Goal: Find contact information: Find contact information

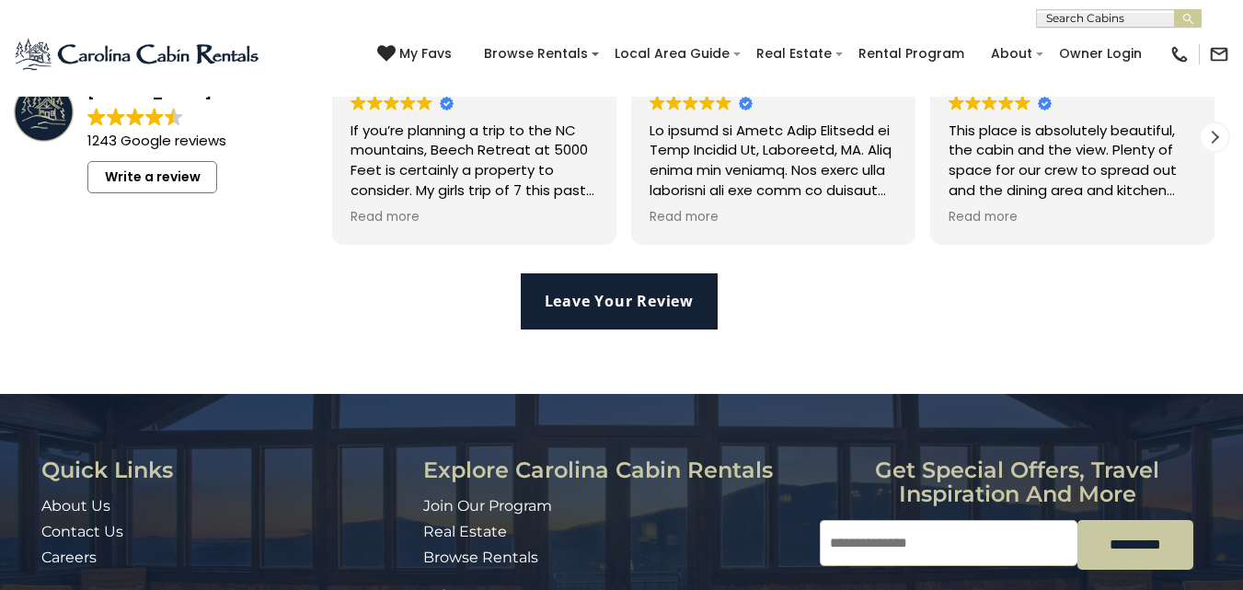
scroll to position [4069, 0]
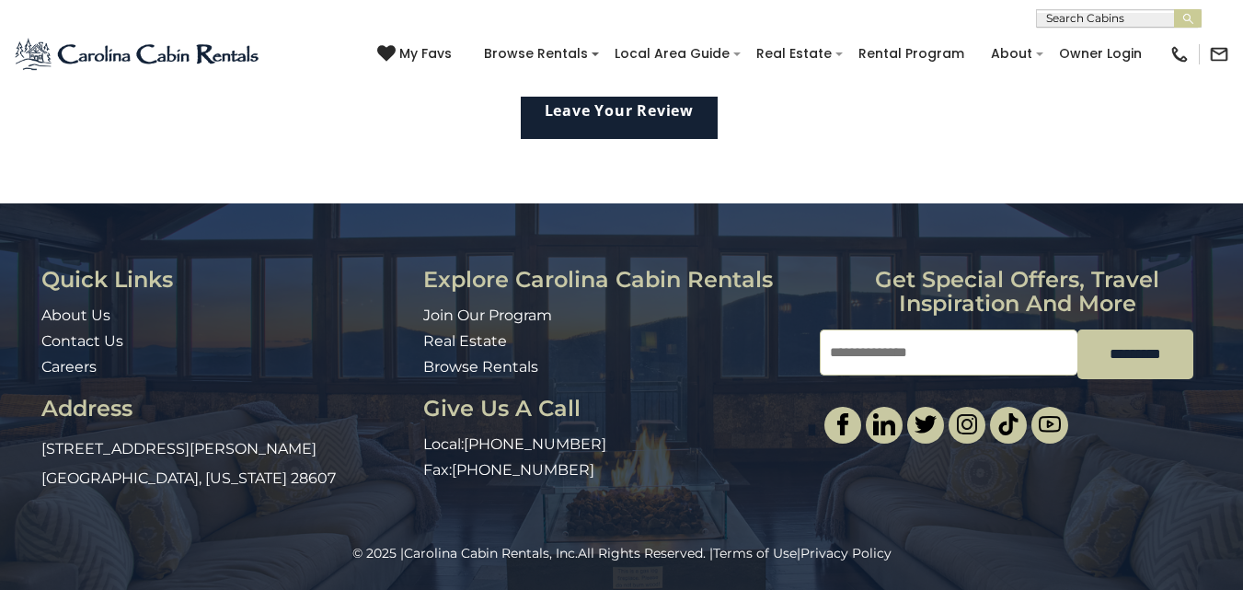
click at [586, 274] on h3 "Explore Carolina Cabin Rentals" at bounding box center [614, 280] width 382 height 24
drag, startPoint x: 586, startPoint y: 274, endPoint x: 686, endPoint y: 277, distance: 99.4
click at [686, 277] on h3 "Explore Carolina Cabin Rentals" at bounding box center [614, 280] width 382 height 24
copy h3 "[PERSON_NAME] Rentals"
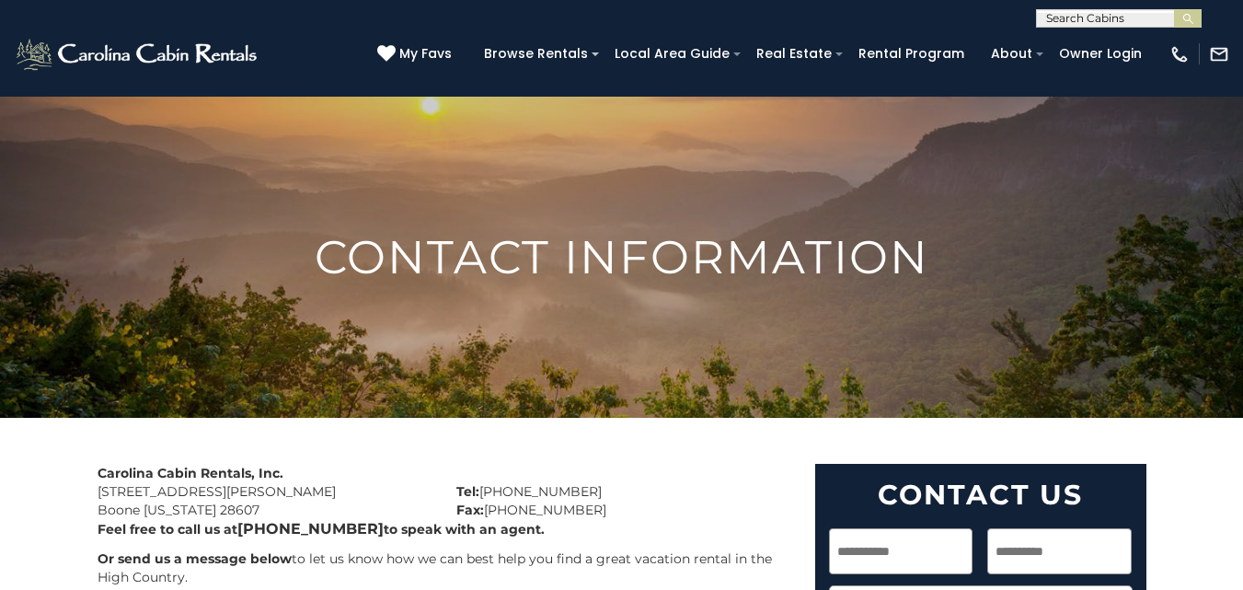
scroll to position [276, 0]
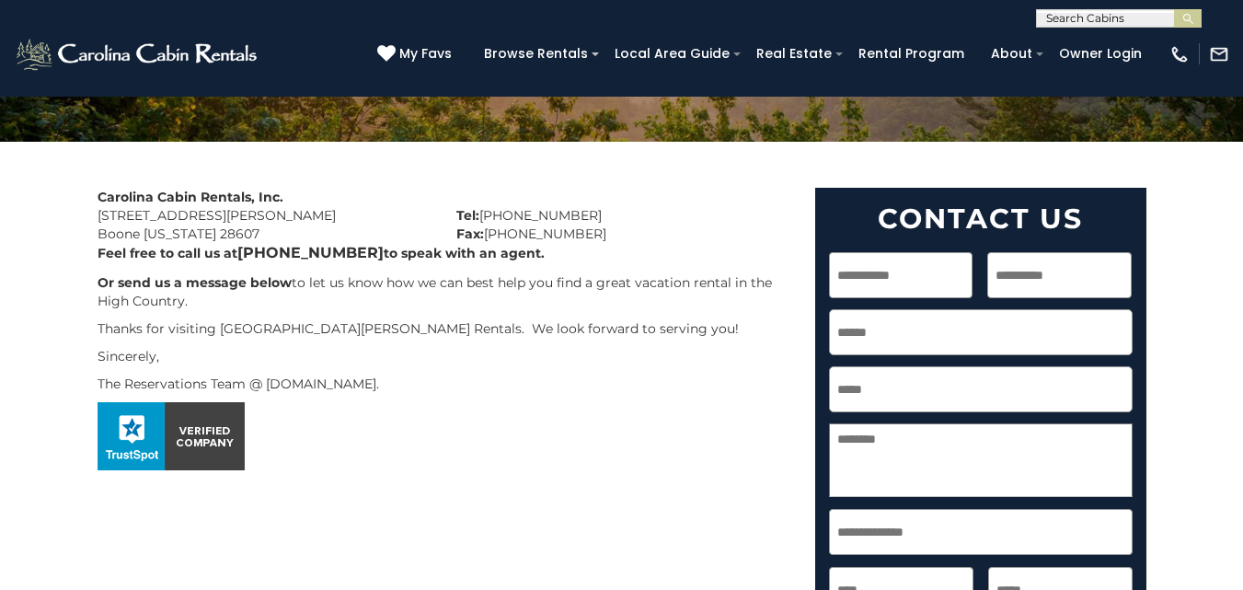
drag, startPoint x: 95, startPoint y: 210, endPoint x: 447, endPoint y: 349, distance: 378.9
click at [447, 349] on div "Carolina Cabin Rentals, Inc. [STREET_ADDRESS][PERSON_NAME][US_STATE] Tel: [PHON…" at bounding box center [443, 334] width 718 height 292
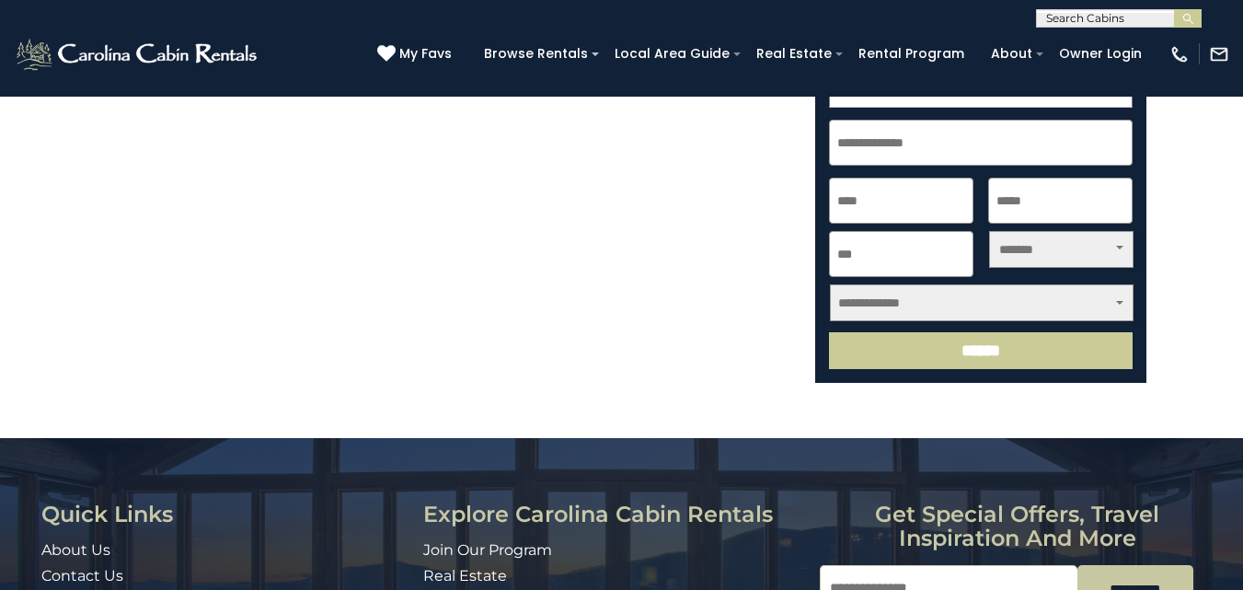
scroll to position [900, 0]
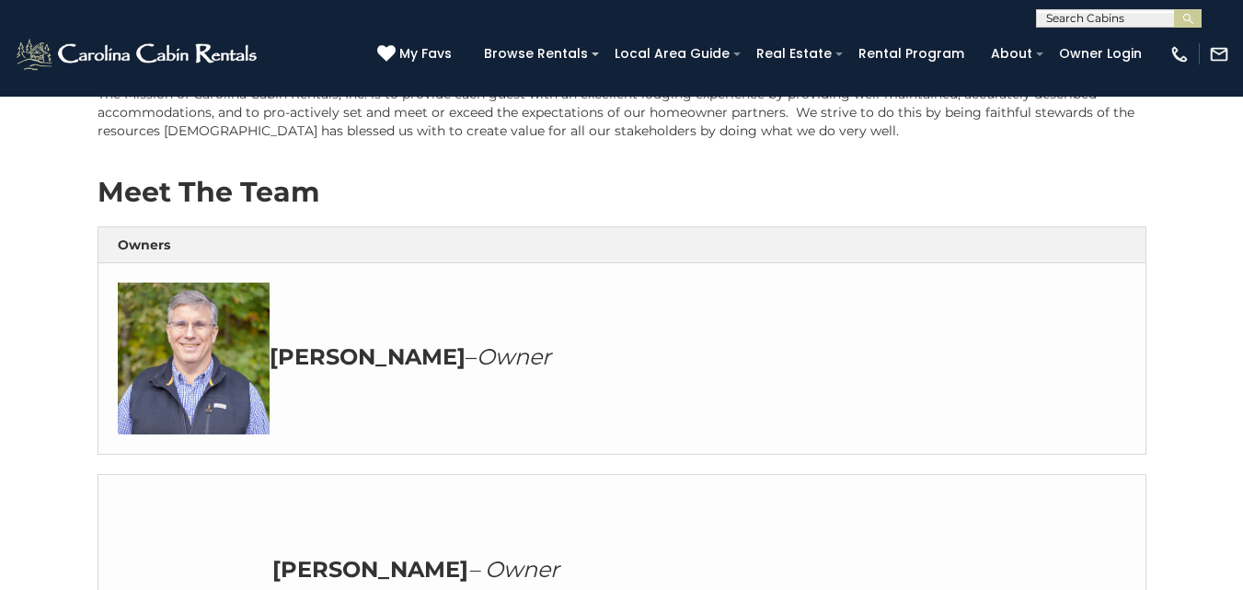
scroll to position [552, 0]
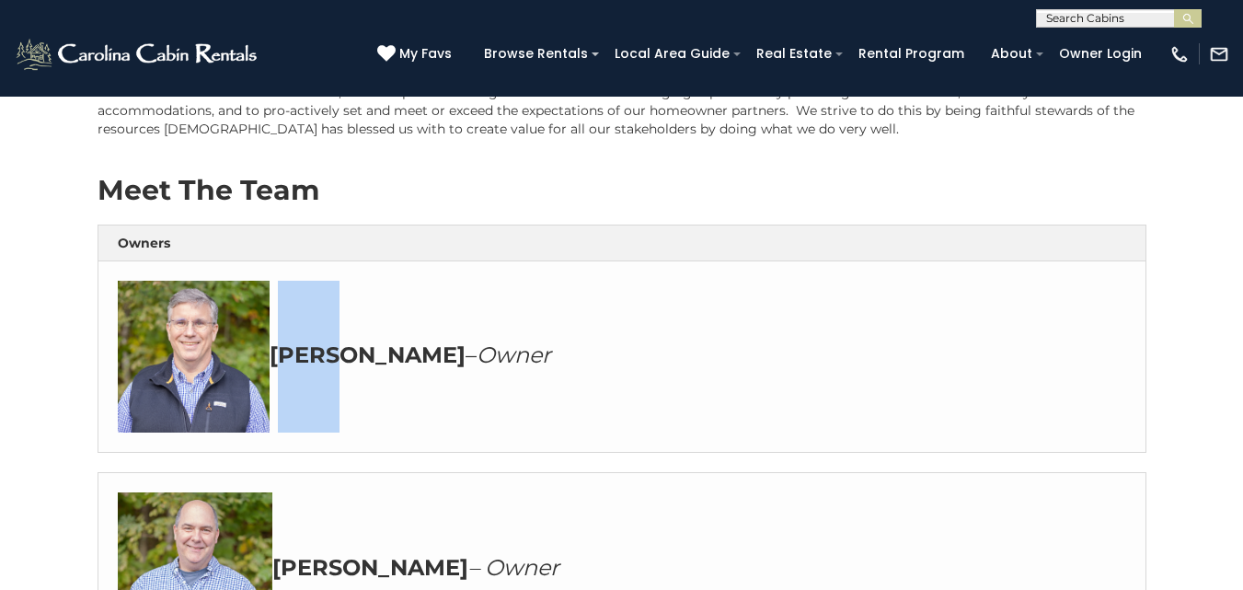
drag, startPoint x: 277, startPoint y: 331, endPoint x: 330, endPoint y: 332, distance: 53.4
click at [330, 341] on strong "John" at bounding box center [368, 354] width 196 height 27
copy strong "John"
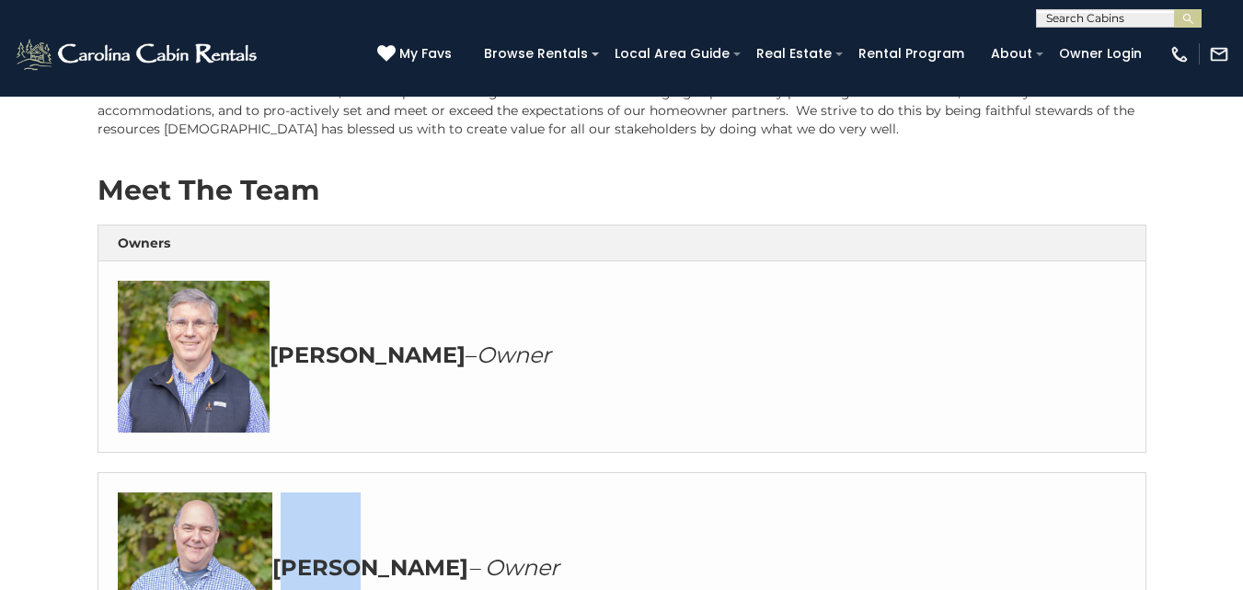
drag, startPoint x: 283, startPoint y: 543, endPoint x: 345, endPoint y: 548, distance: 62.7
click at [345, 554] on strong "David" at bounding box center [370, 567] width 196 height 27
copy strong "David"
click at [293, 341] on strong "John" at bounding box center [368, 354] width 196 height 27
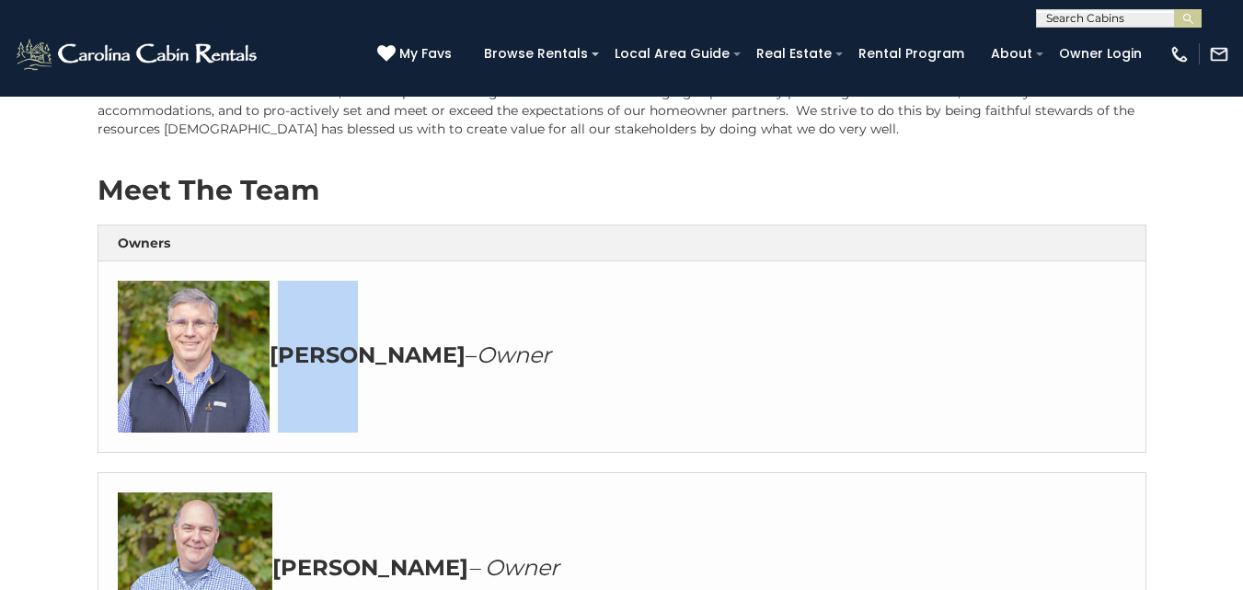
copy strong "John"
click at [293, 341] on strong "John" at bounding box center [368, 354] width 196 height 27
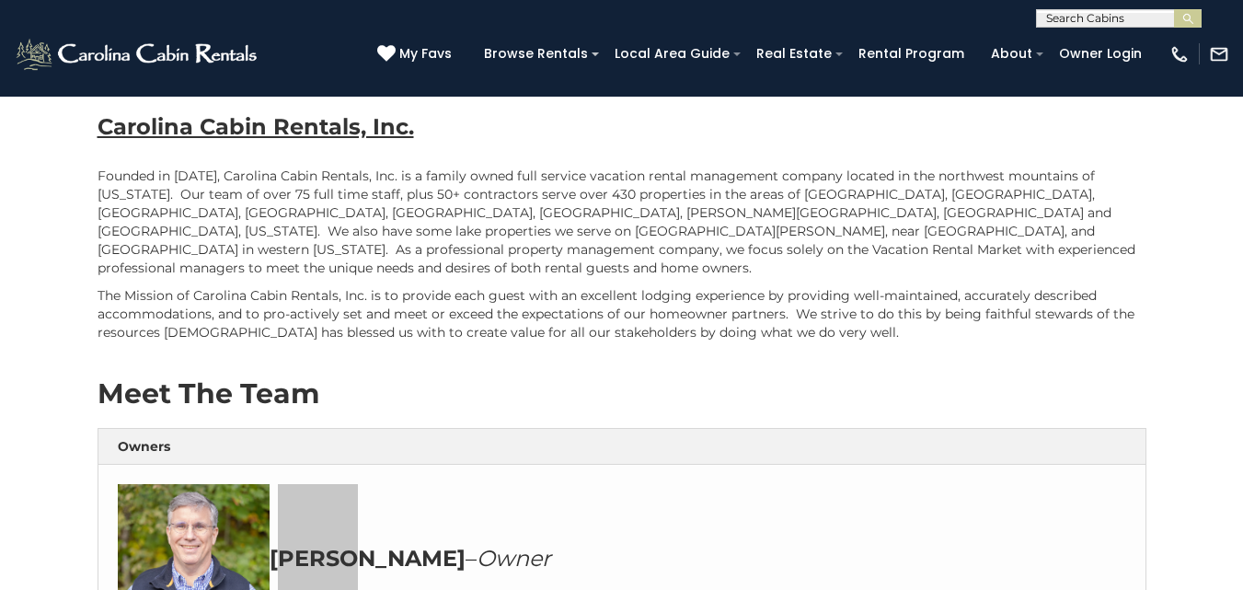
scroll to position [368, 0]
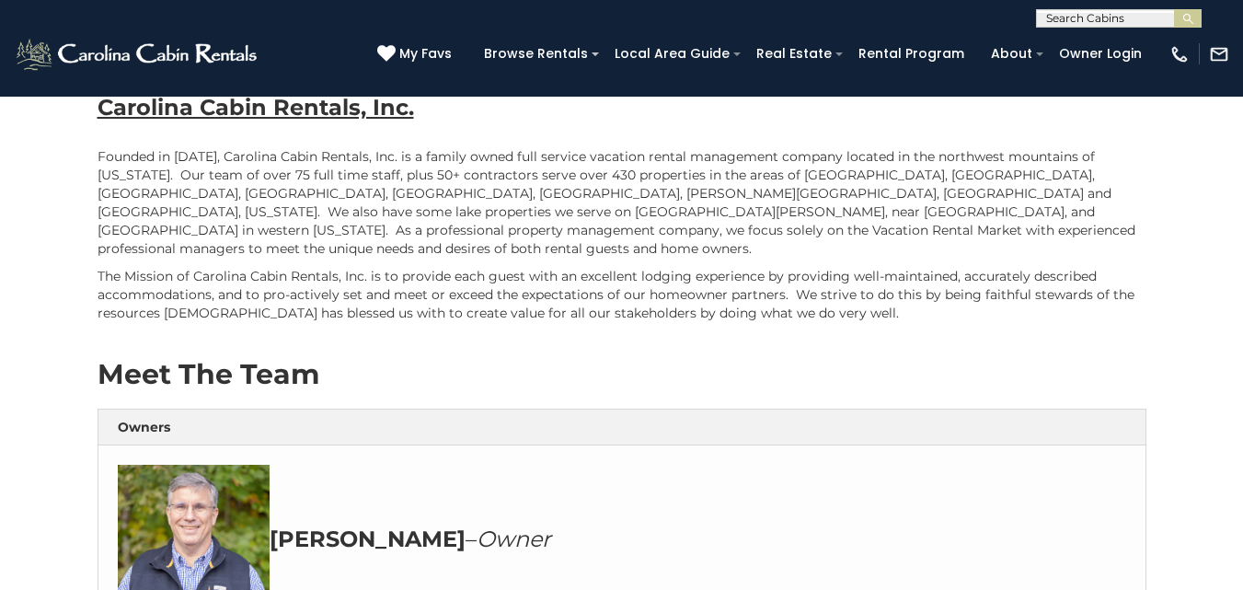
click at [477, 525] on em "Owner" at bounding box center [514, 538] width 75 height 27
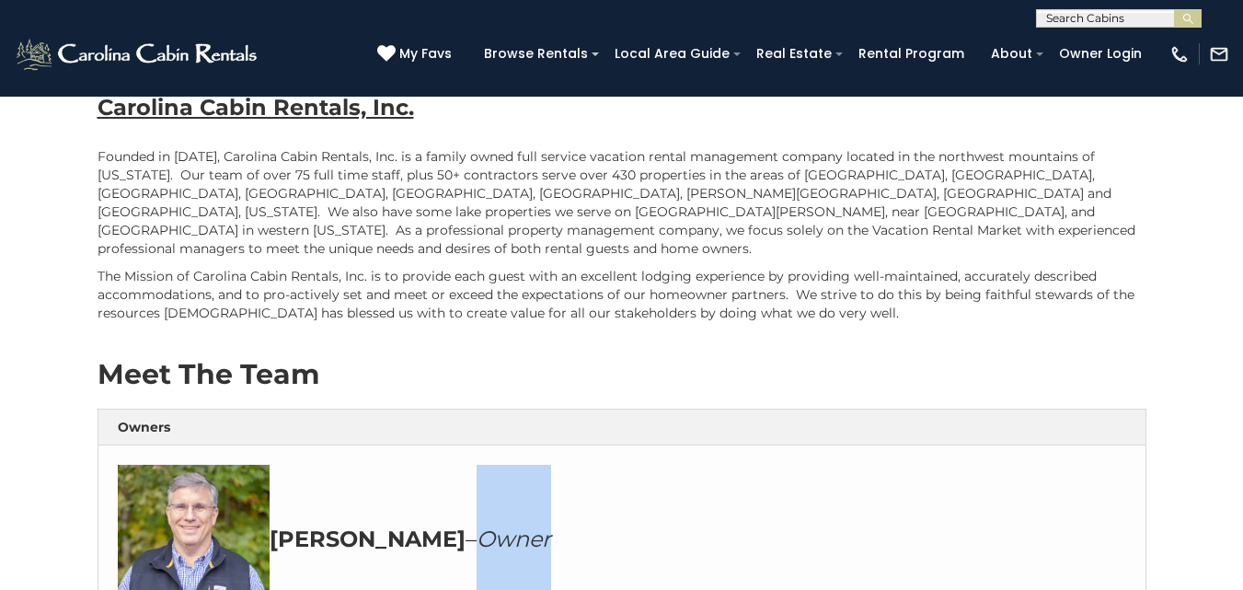
copy em "Owner"
click at [477, 525] on em "Owner" at bounding box center [514, 538] width 75 height 27
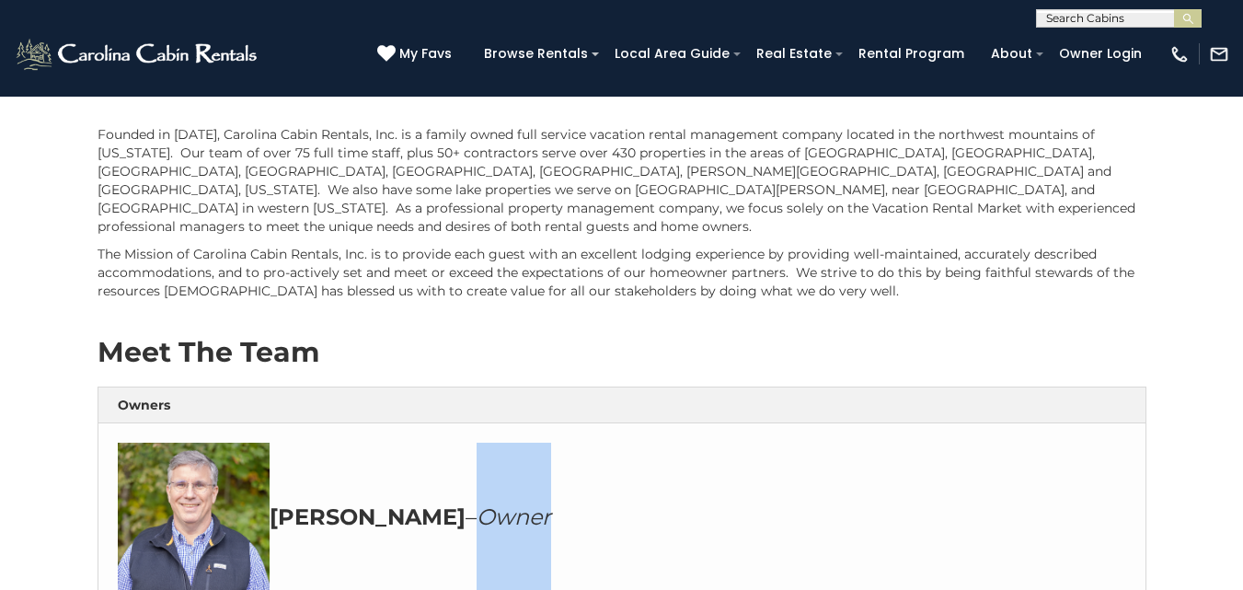
scroll to position [184, 0]
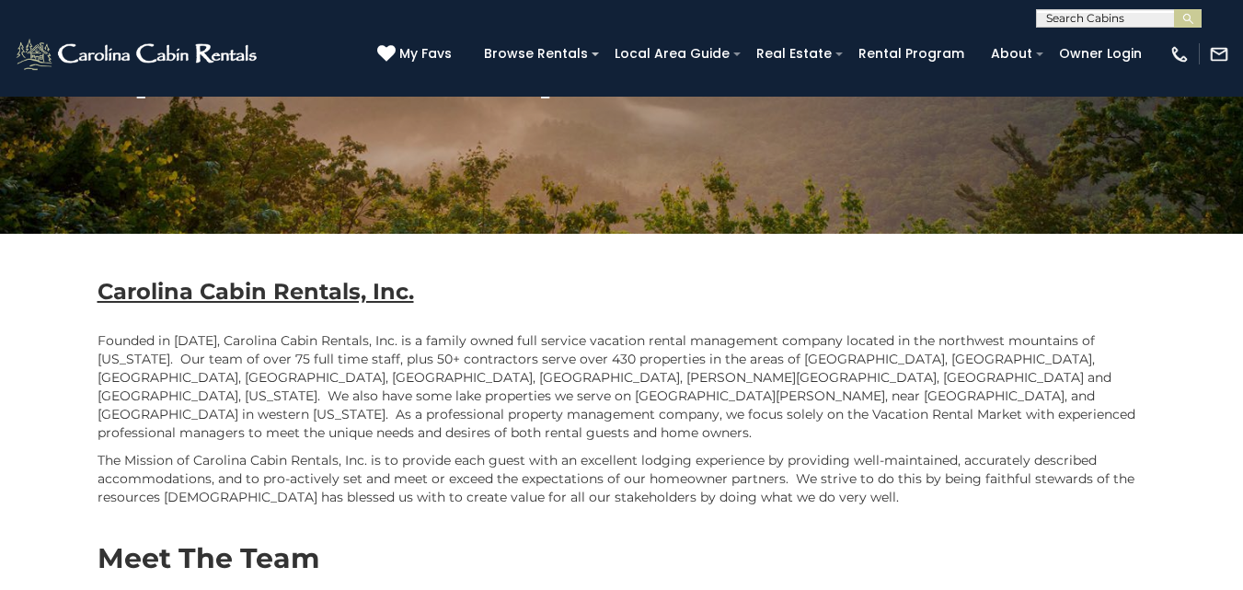
click at [183, 343] on p "Founded in 2008, Carolina Cabin Rentals, Inc. is a family owned full service va…" at bounding box center [622, 386] width 1049 height 110
